Goal: Register for event/course

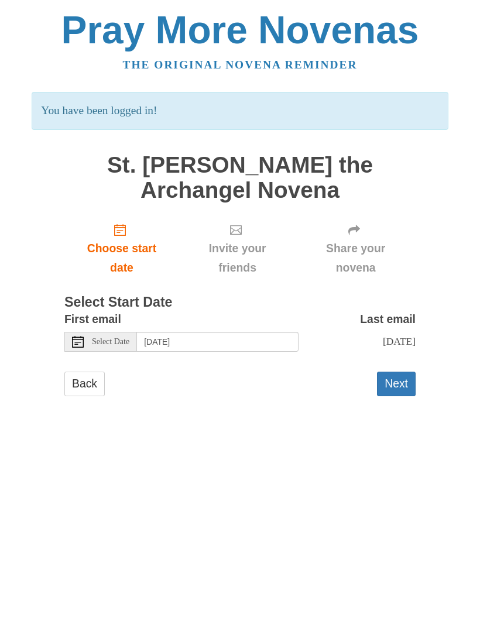
click at [107, 339] on span "Select Date" at bounding box center [110, 342] width 37 height 8
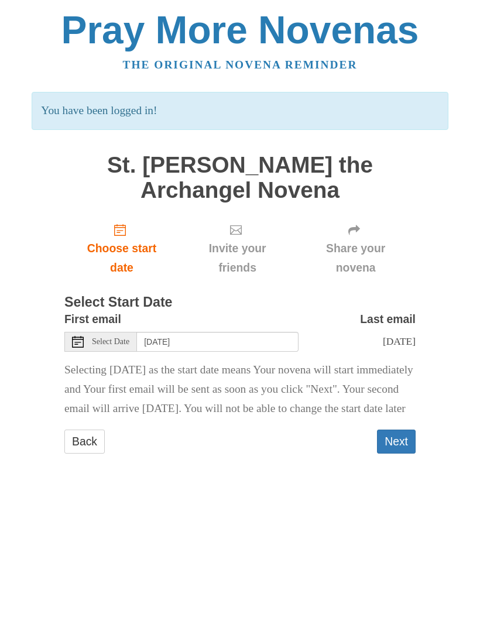
click at [125, 338] on span "Select Date" at bounding box center [110, 342] width 37 height 8
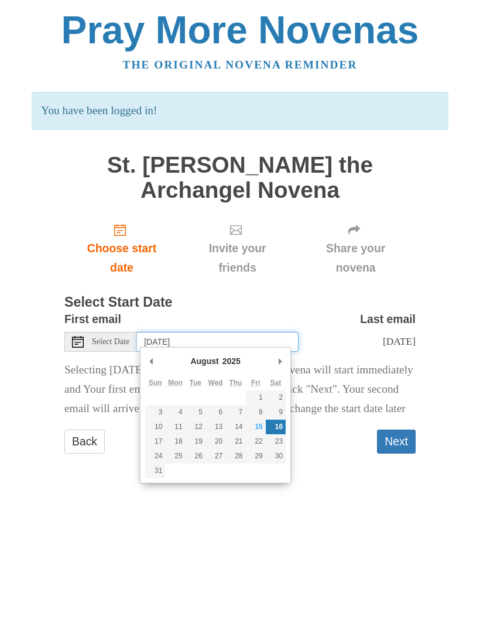
type input "[DATE]"
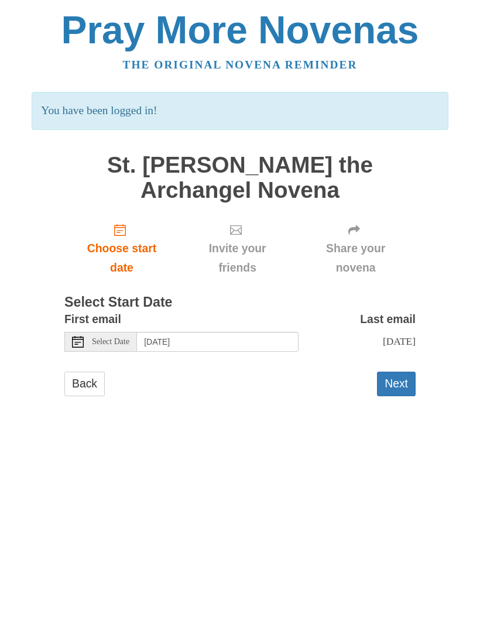
click at [398, 385] on button "Next" at bounding box center [396, 384] width 39 height 24
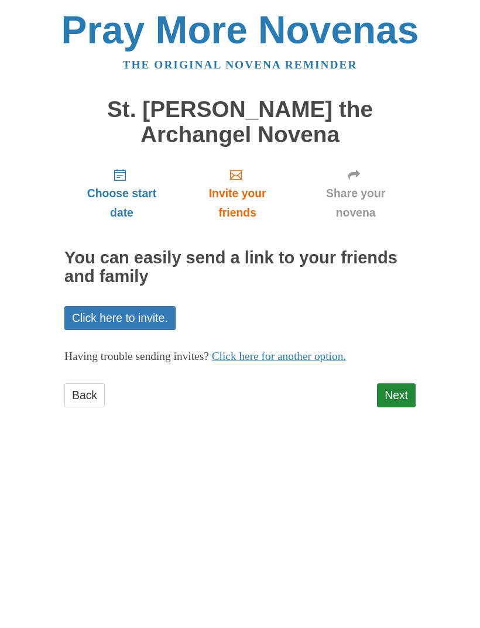
click at [397, 384] on link "Next" at bounding box center [396, 395] width 39 height 24
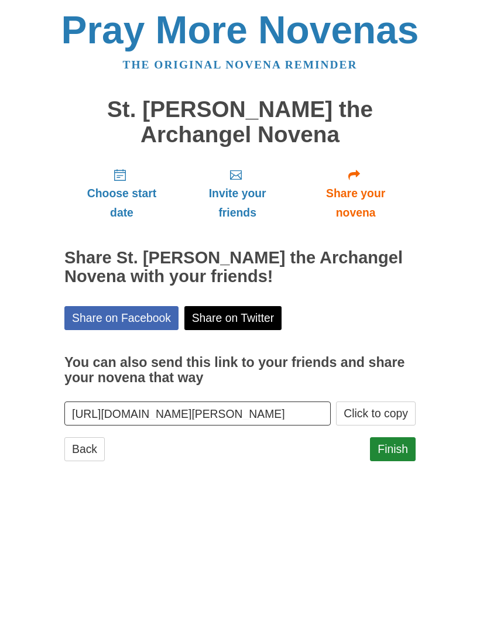
click at [394, 444] on link "Finish" at bounding box center [393, 449] width 46 height 24
